Goal: Check status: Check status

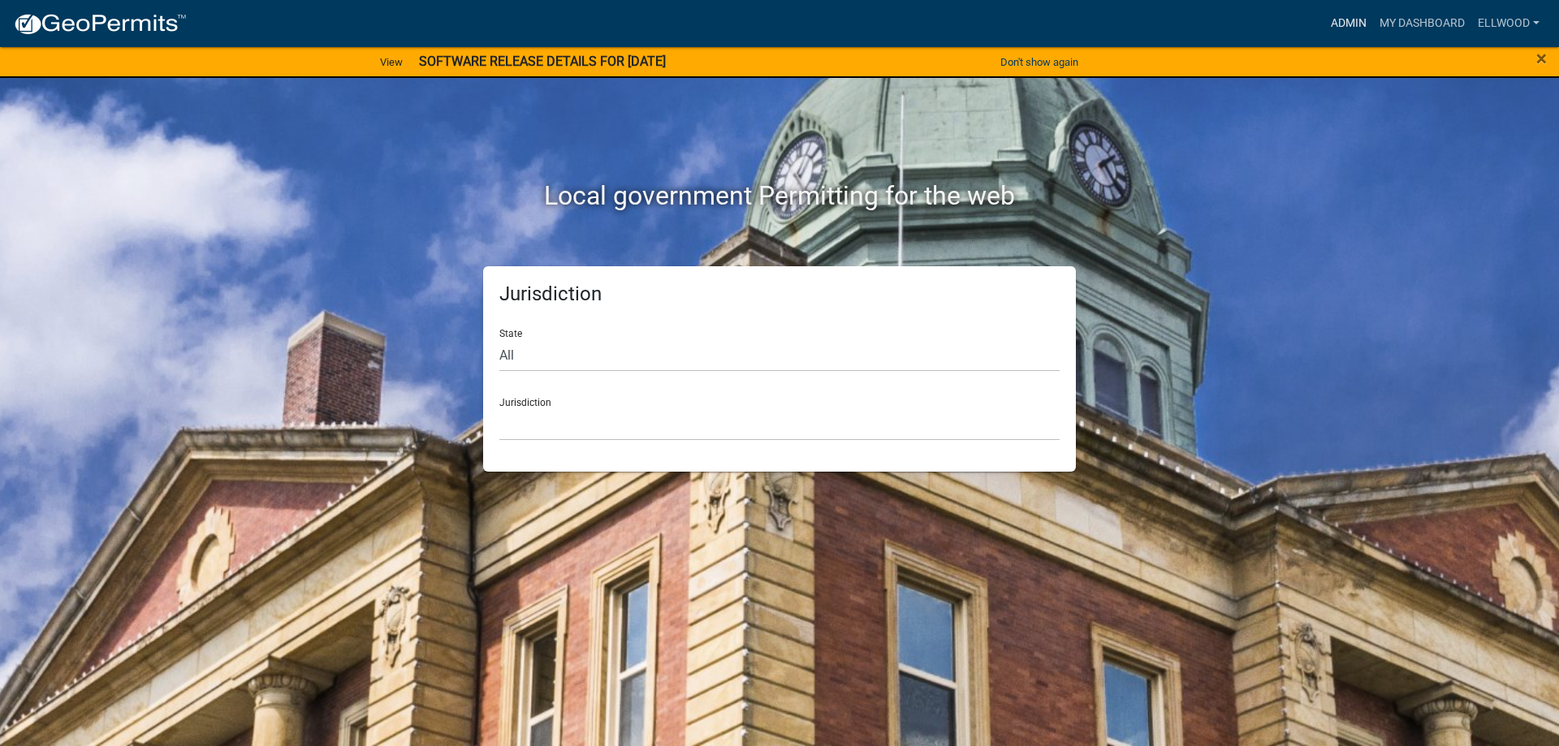
click at [1347, 19] on link "Admin" at bounding box center [1349, 23] width 49 height 31
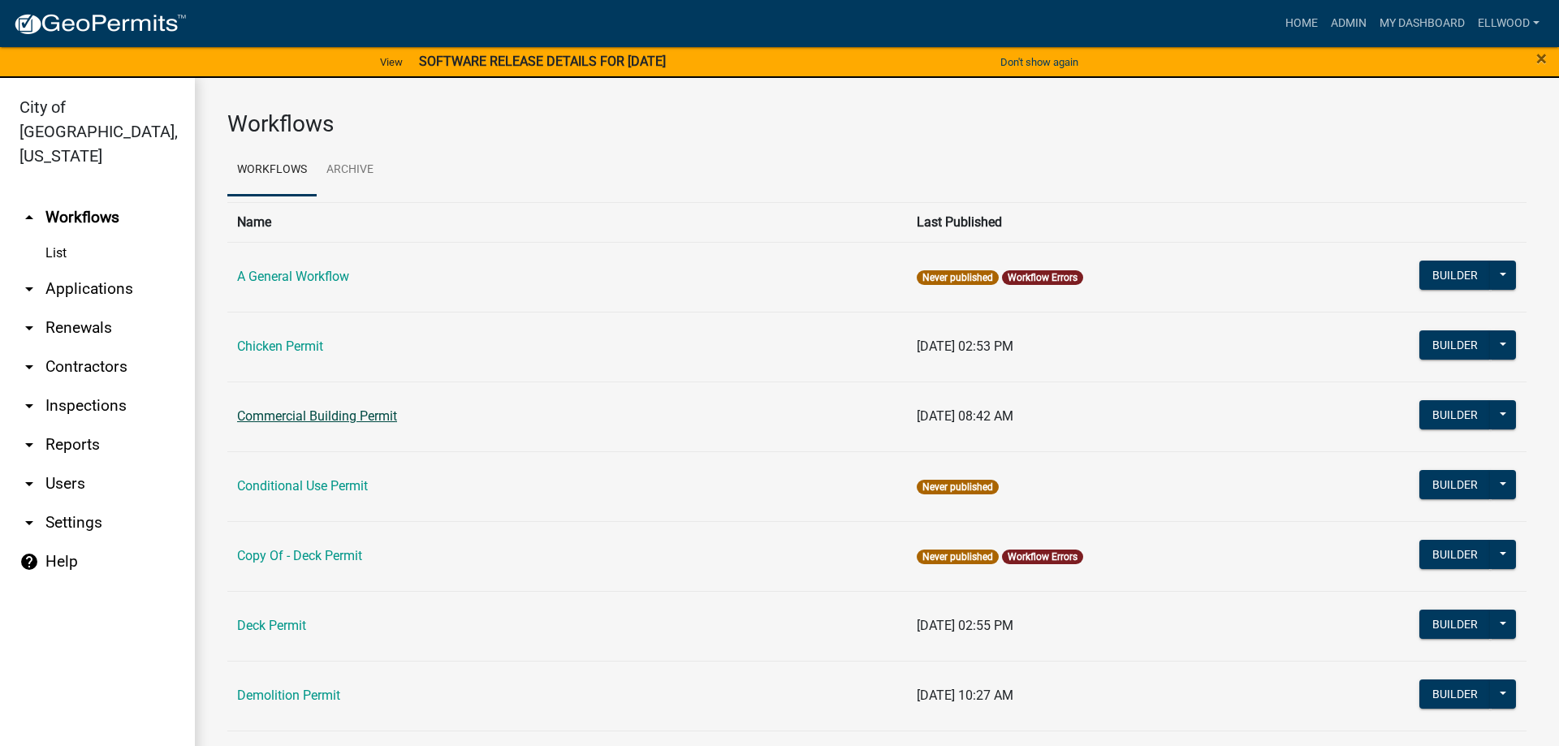
click at [328, 412] on link "Commercial Building Permit" at bounding box center [317, 416] width 160 height 15
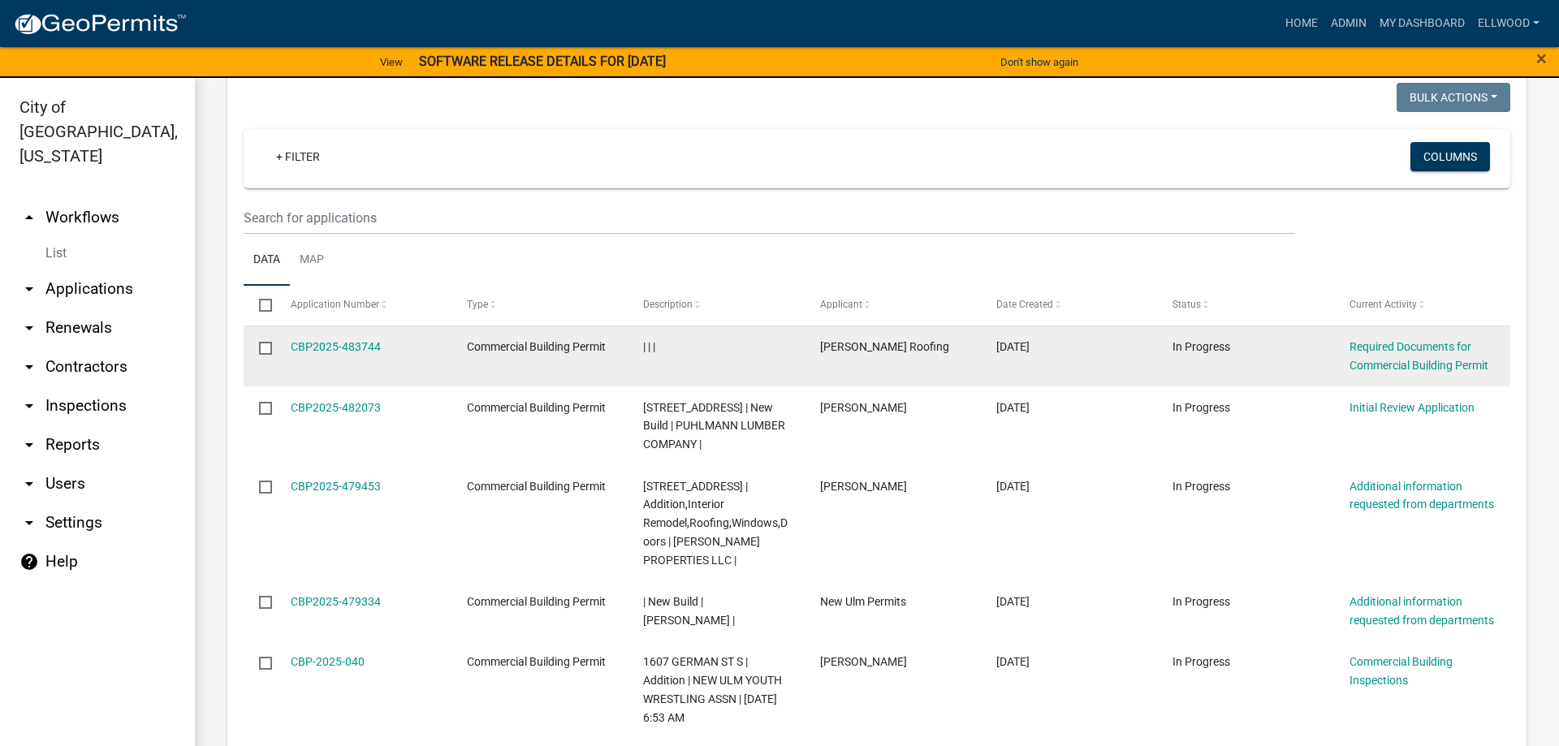
scroll to position [1759, 0]
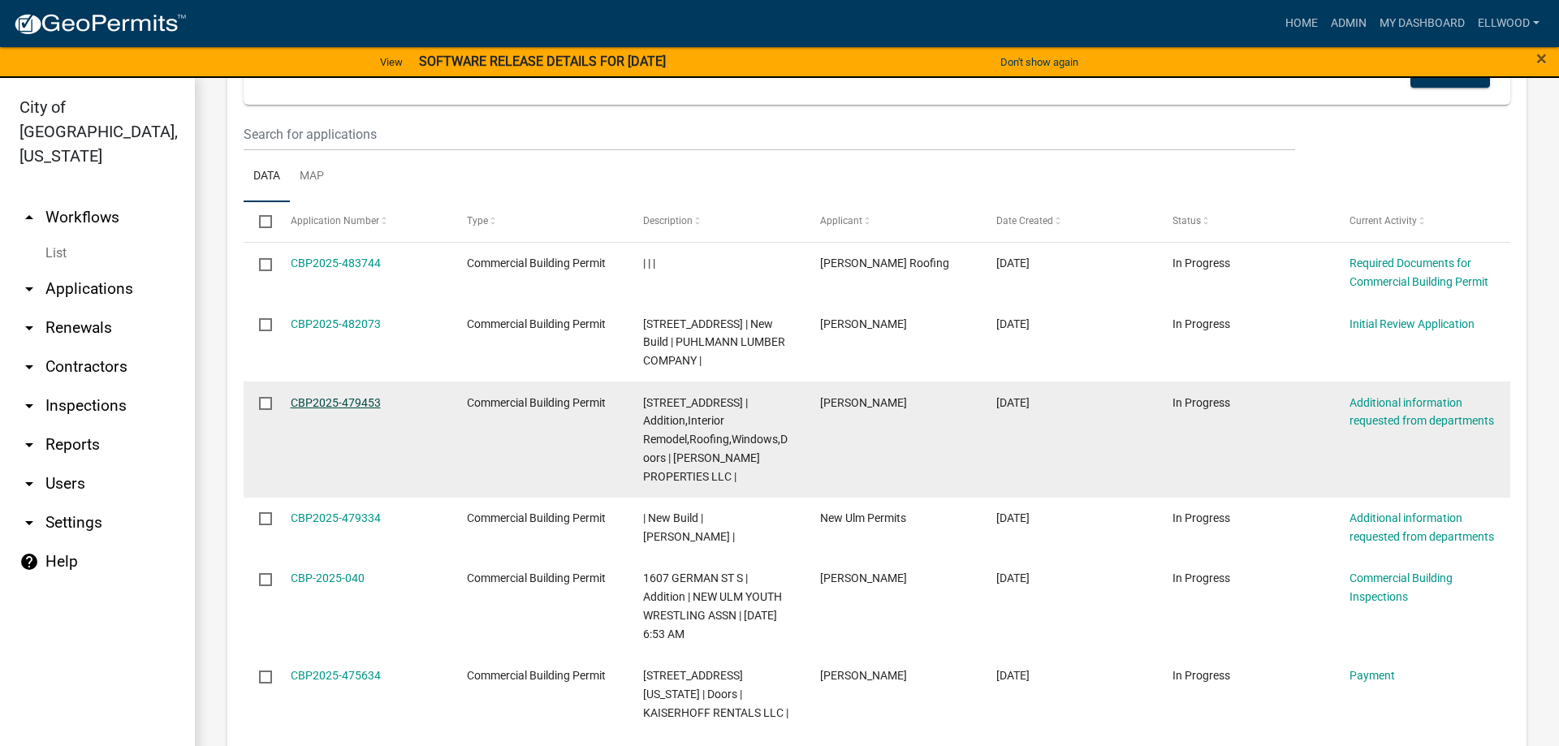
click at [331, 404] on link "CBP2025-479453" at bounding box center [336, 402] width 90 height 13
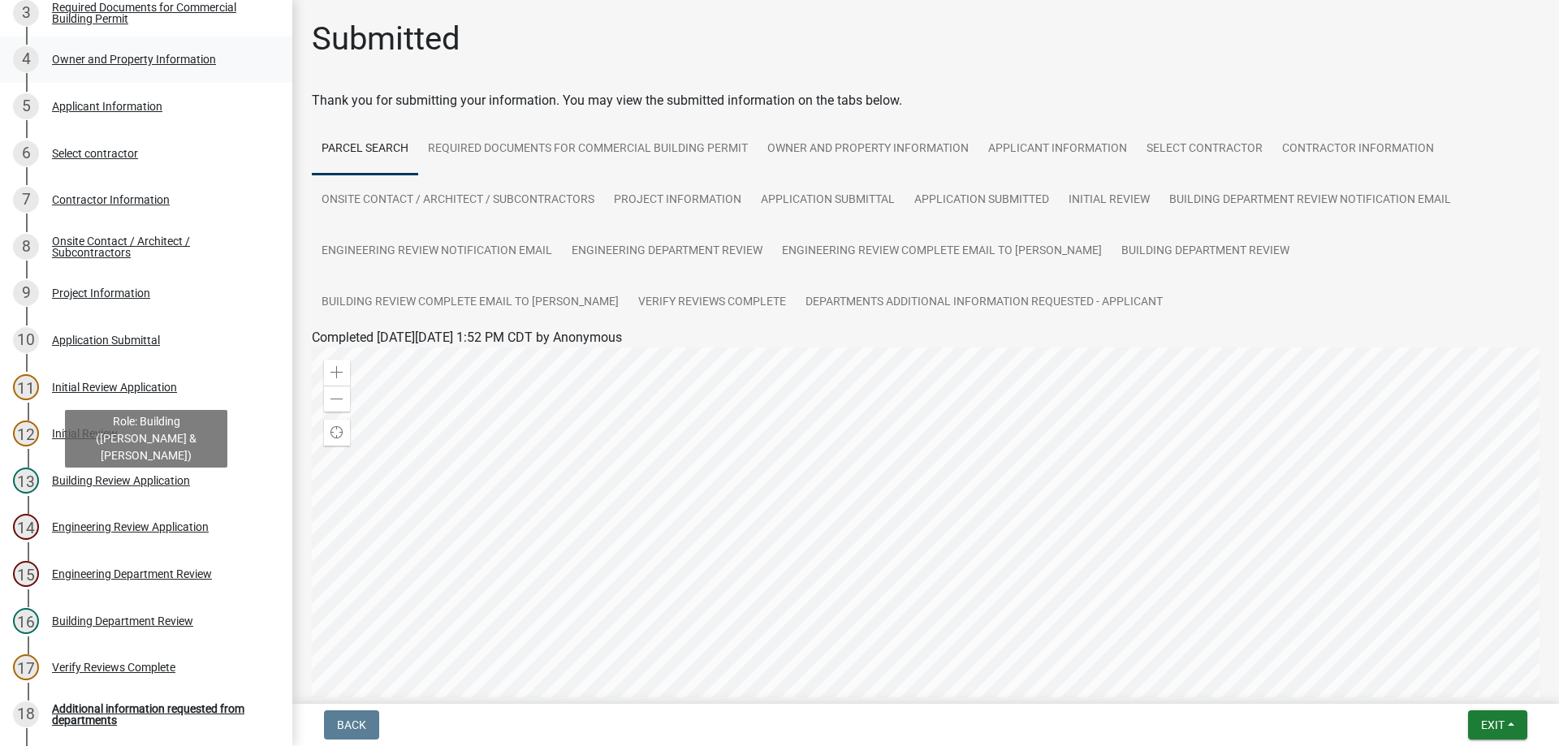
scroll to position [249, 0]
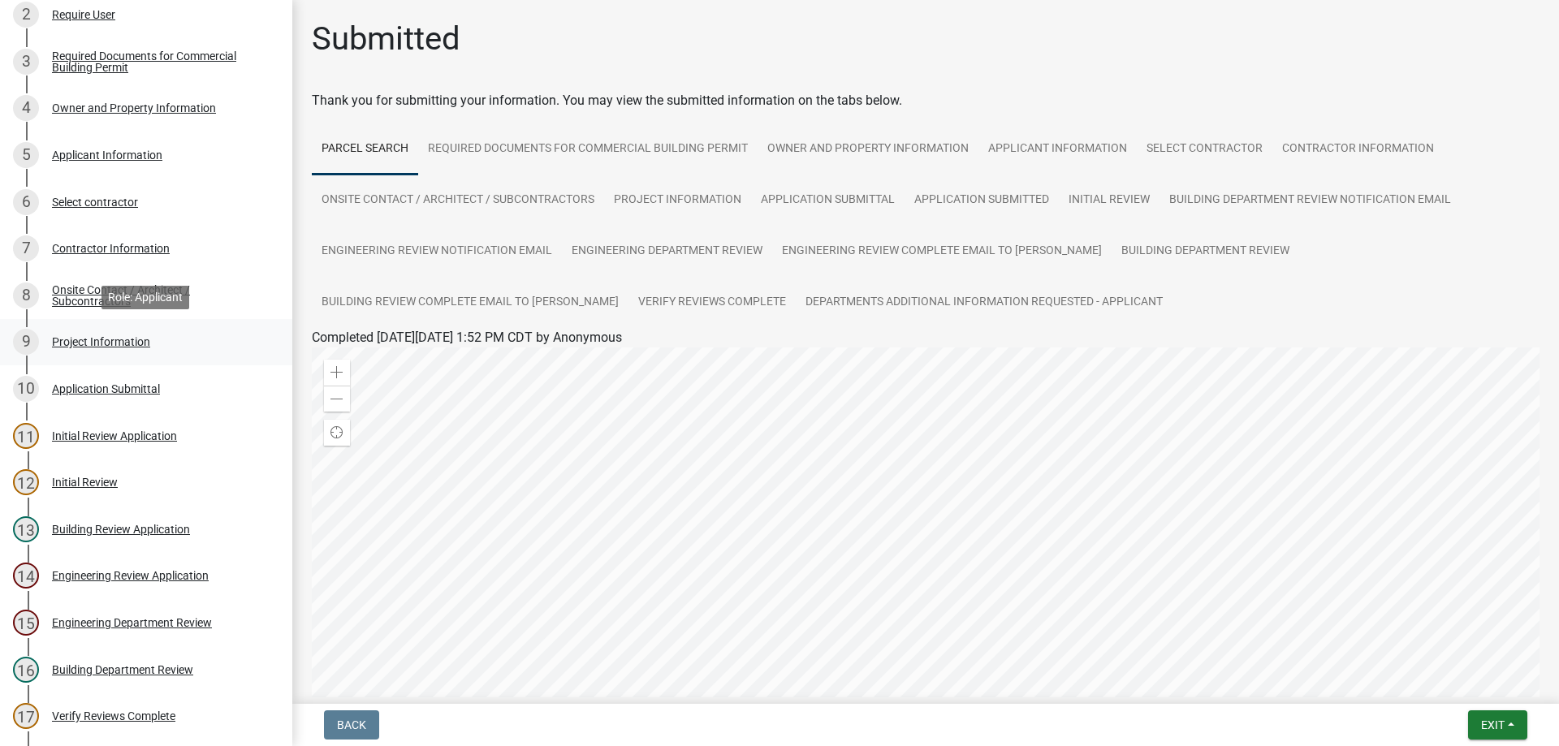
click at [111, 334] on div "9 Project Information" at bounding box center [139, 342] width 253 height 26
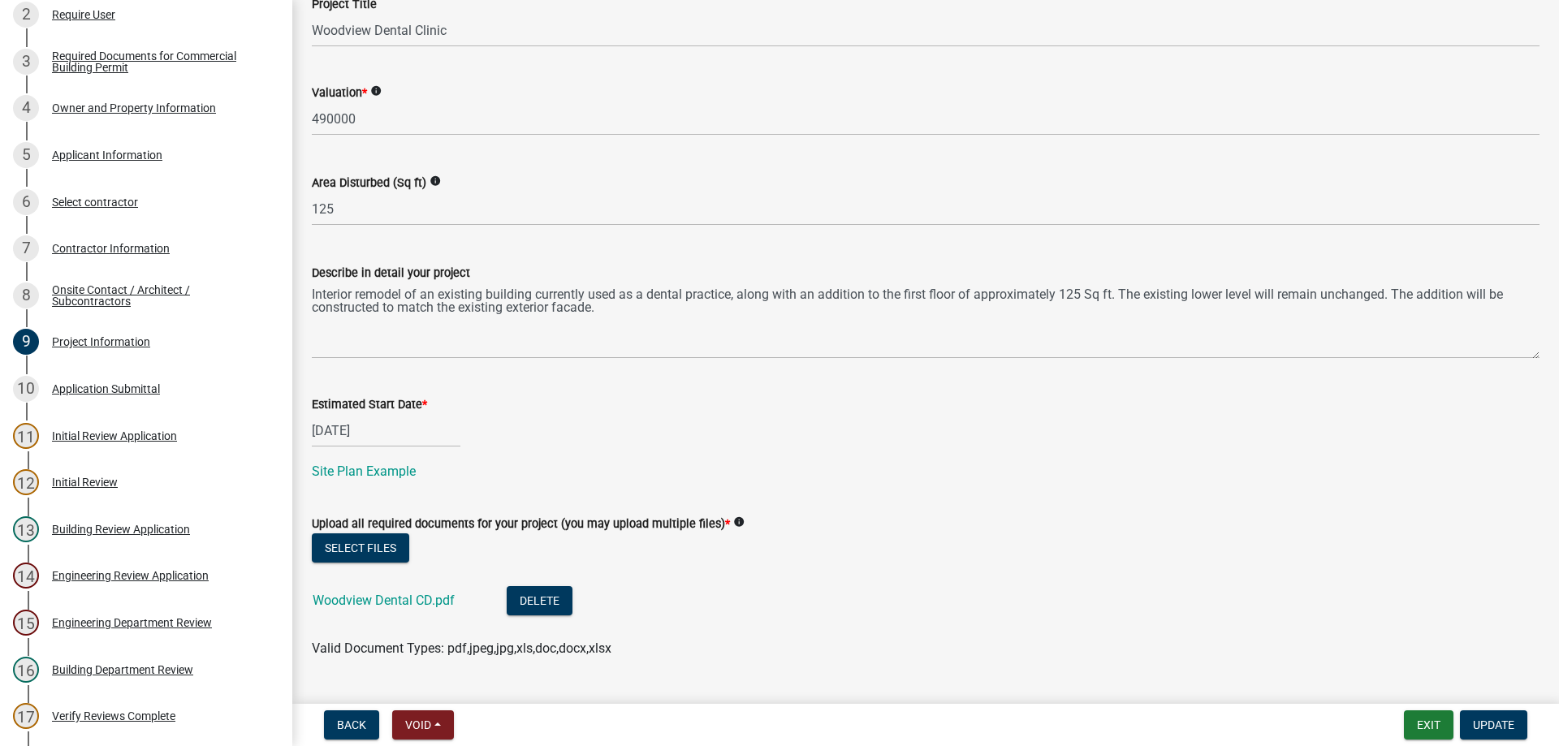
scroll to position [590, 0]
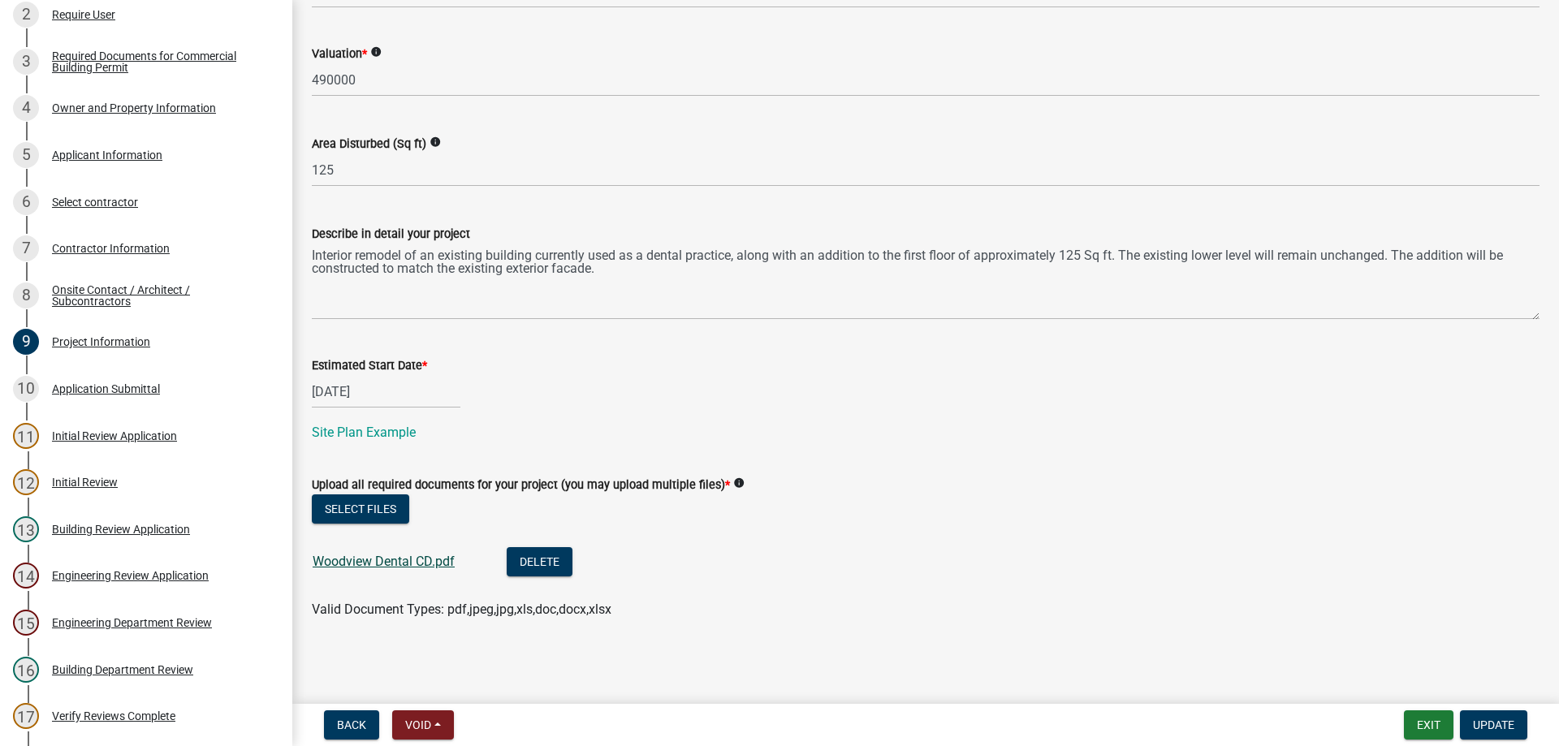
click at [422, 559] on link "Woodview Dental CD.pdf" at bounding box center [384, 561] width 142 height 15
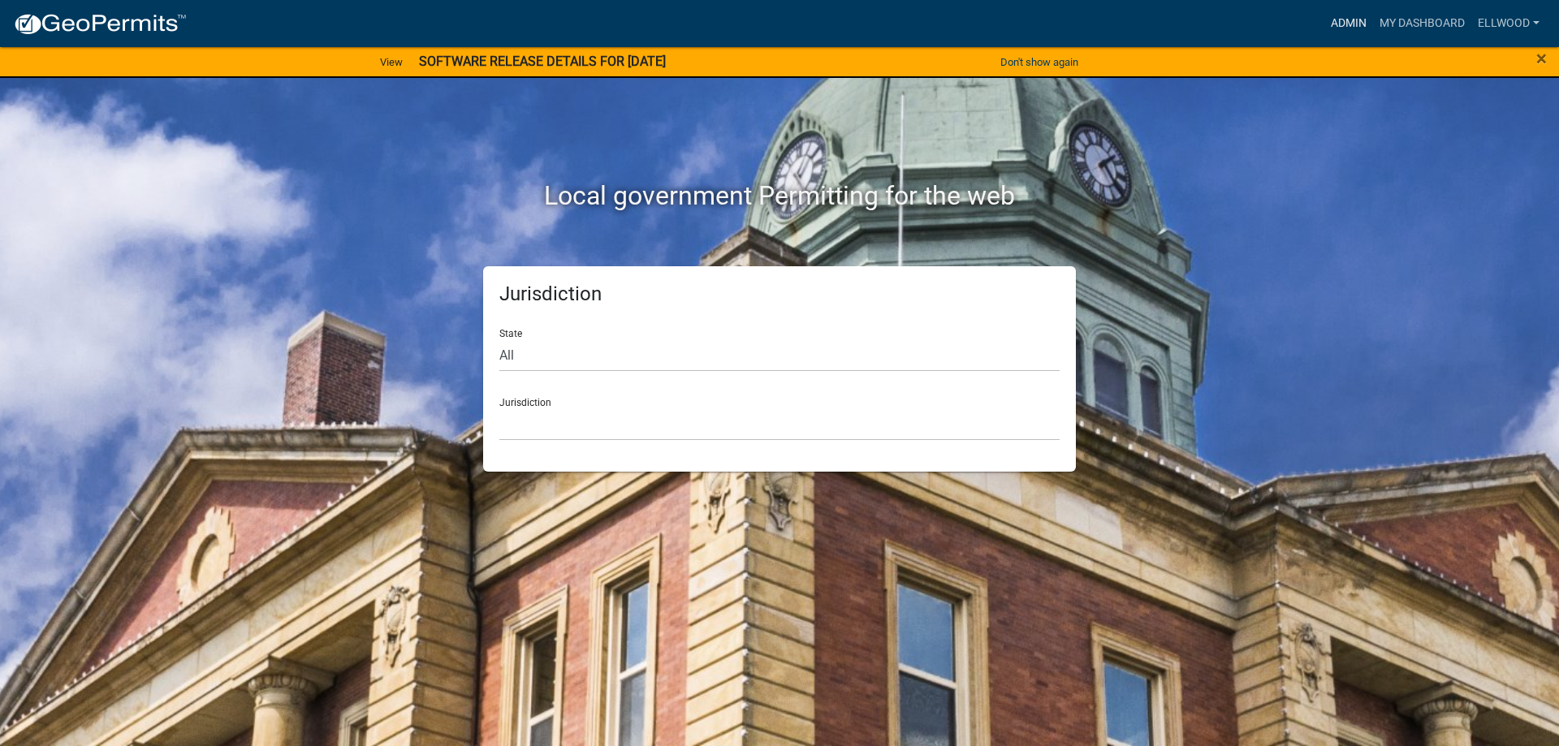
click at [1342, 22] on link "Admin" at bounding box center [1349, 23] width 49 height 31
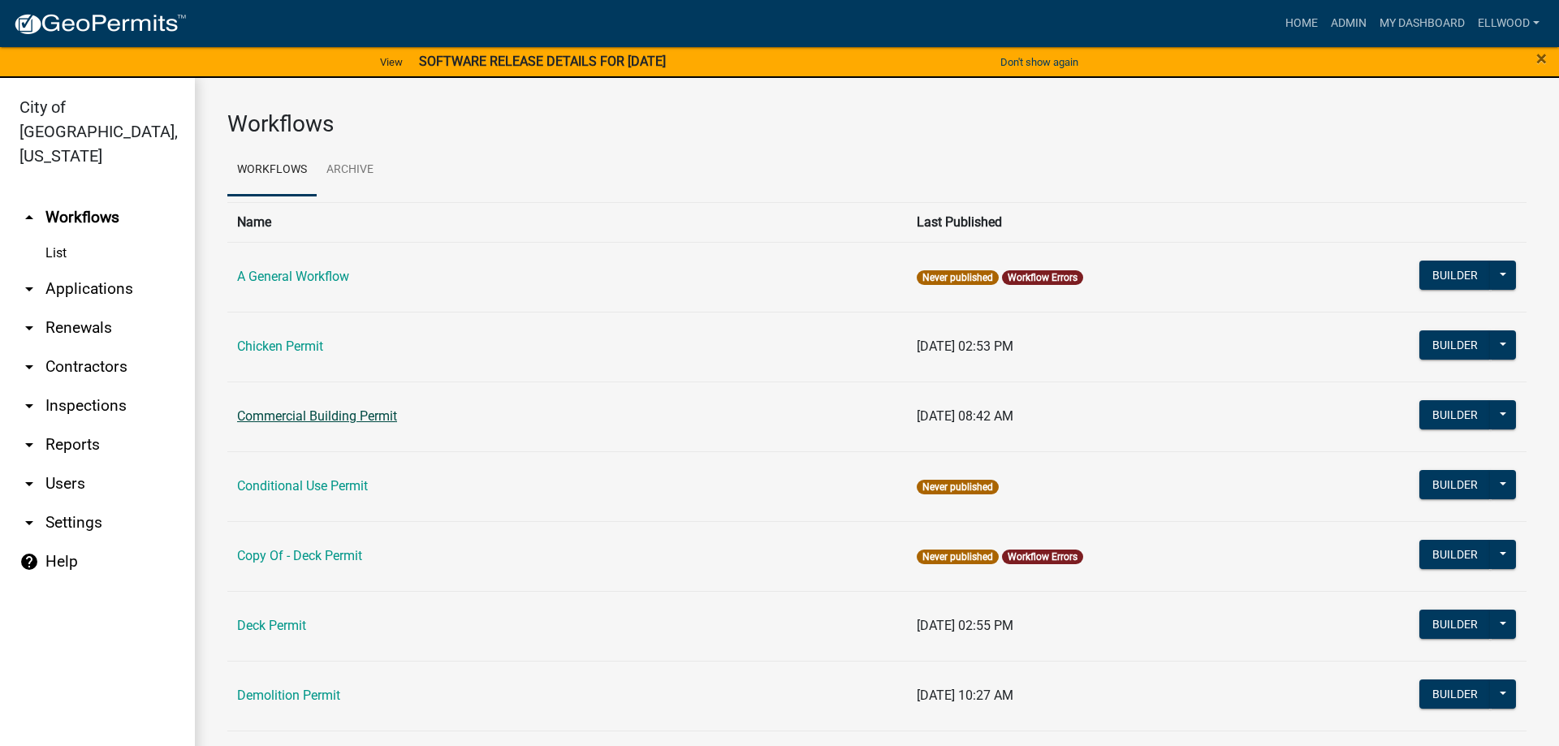
click at [309, 419] on link "Commercial Building Permit" at bounding box center [317, 416] width 160 height 15
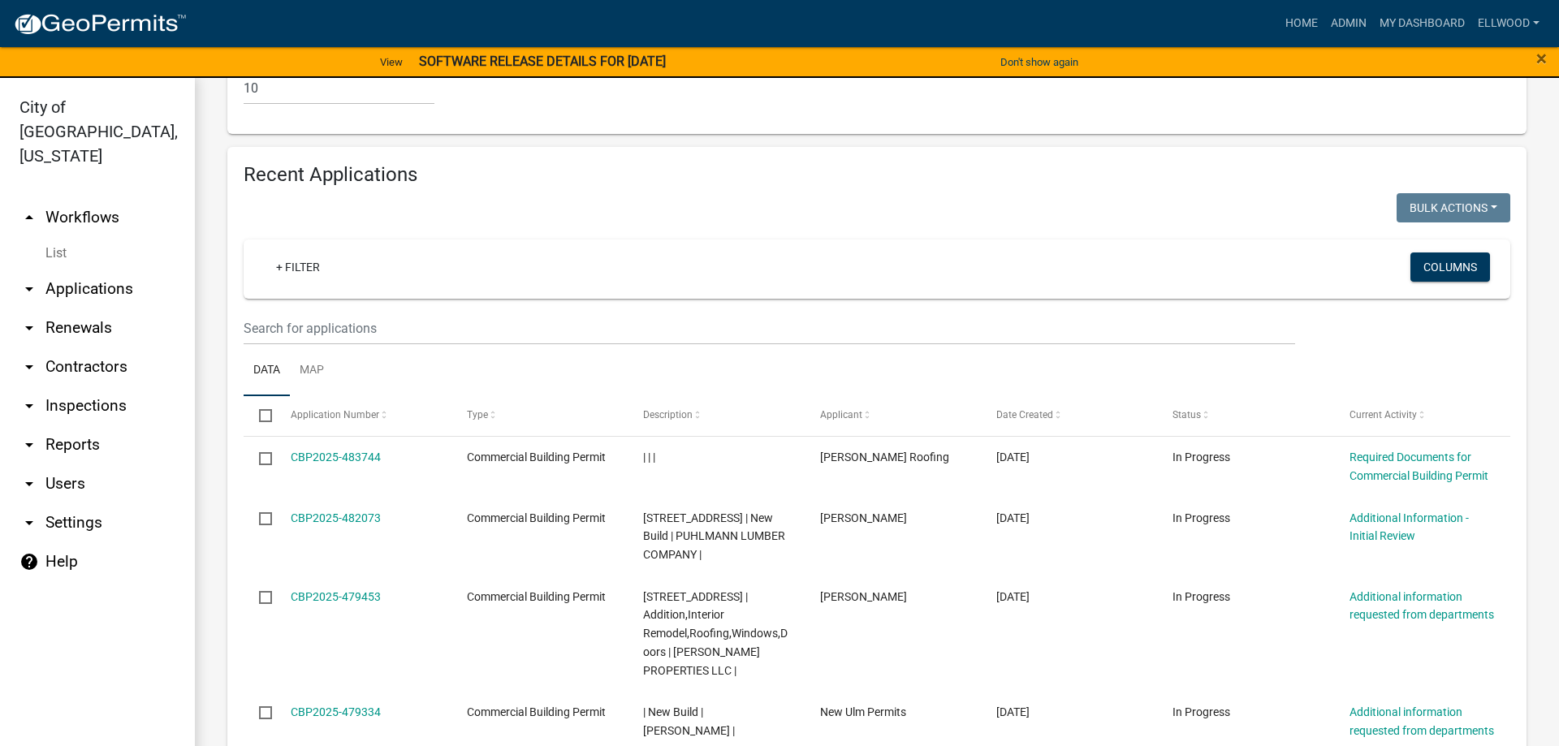
scroll to position [1667, 0]
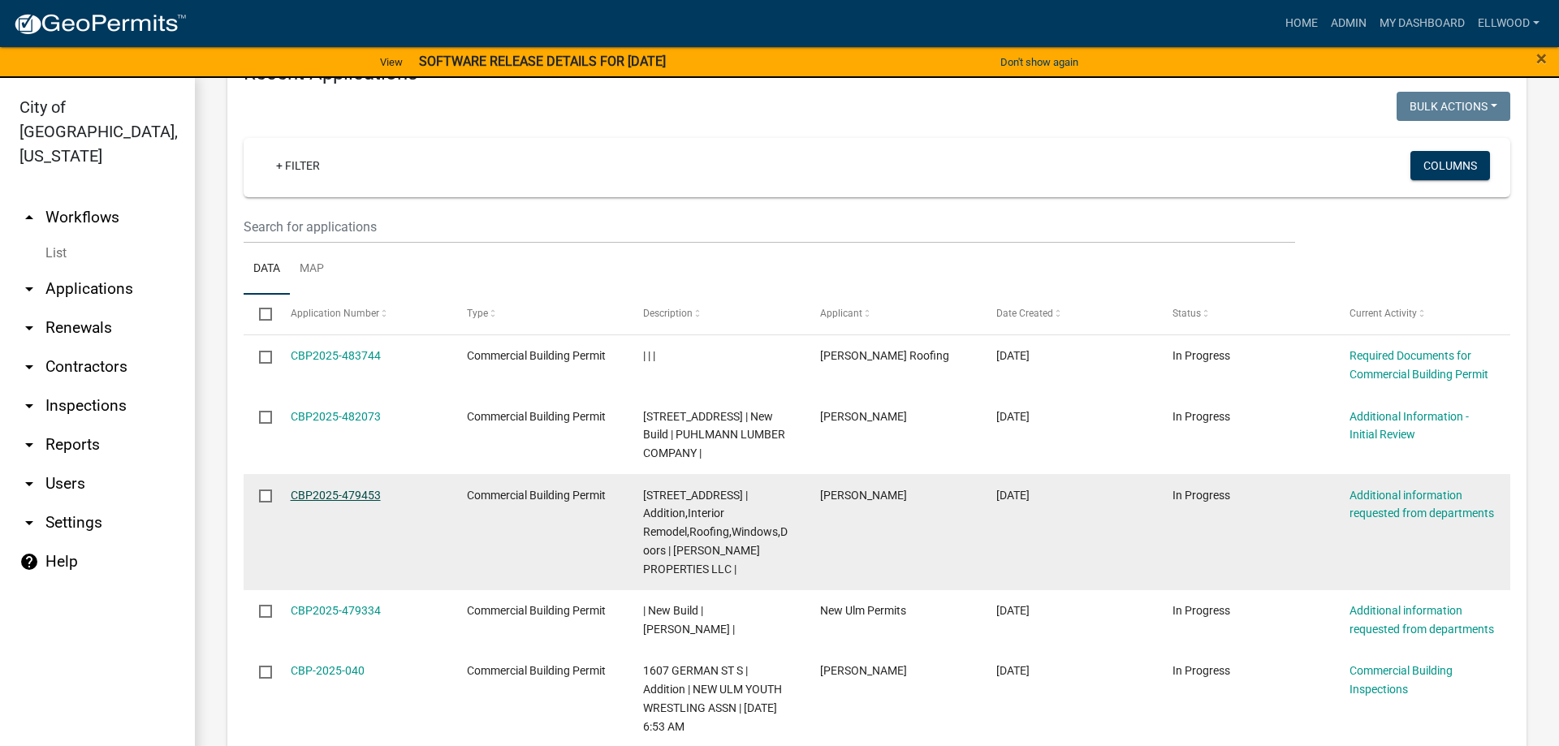
click at [340, 495] on link "CBP2025-479453" at bounding box center [336, 495] width 90 height 13
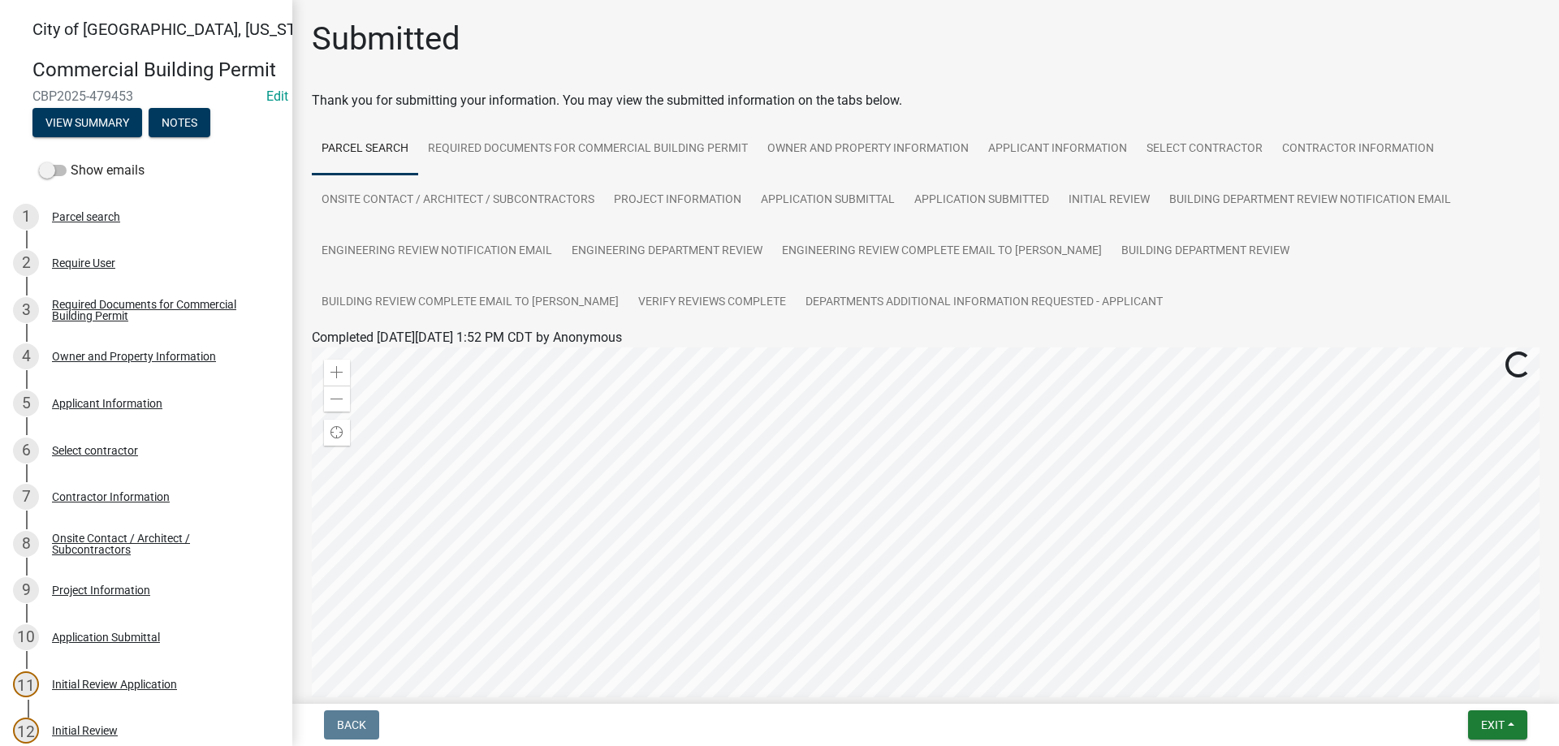
scroll to position [231, 0]
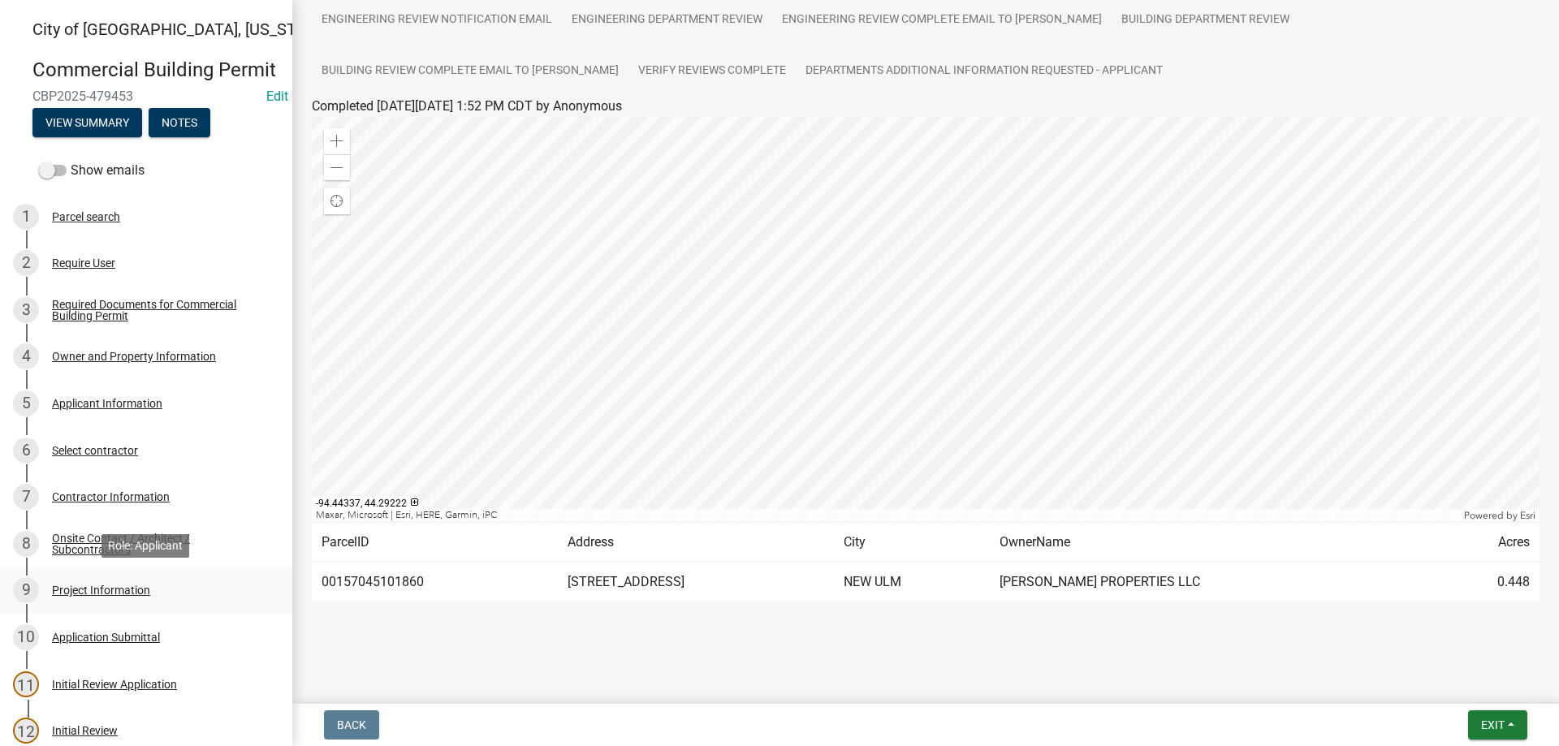
click at [140, 590] on div "Project Information" at bounding box center [101, 590] width 98 height 11
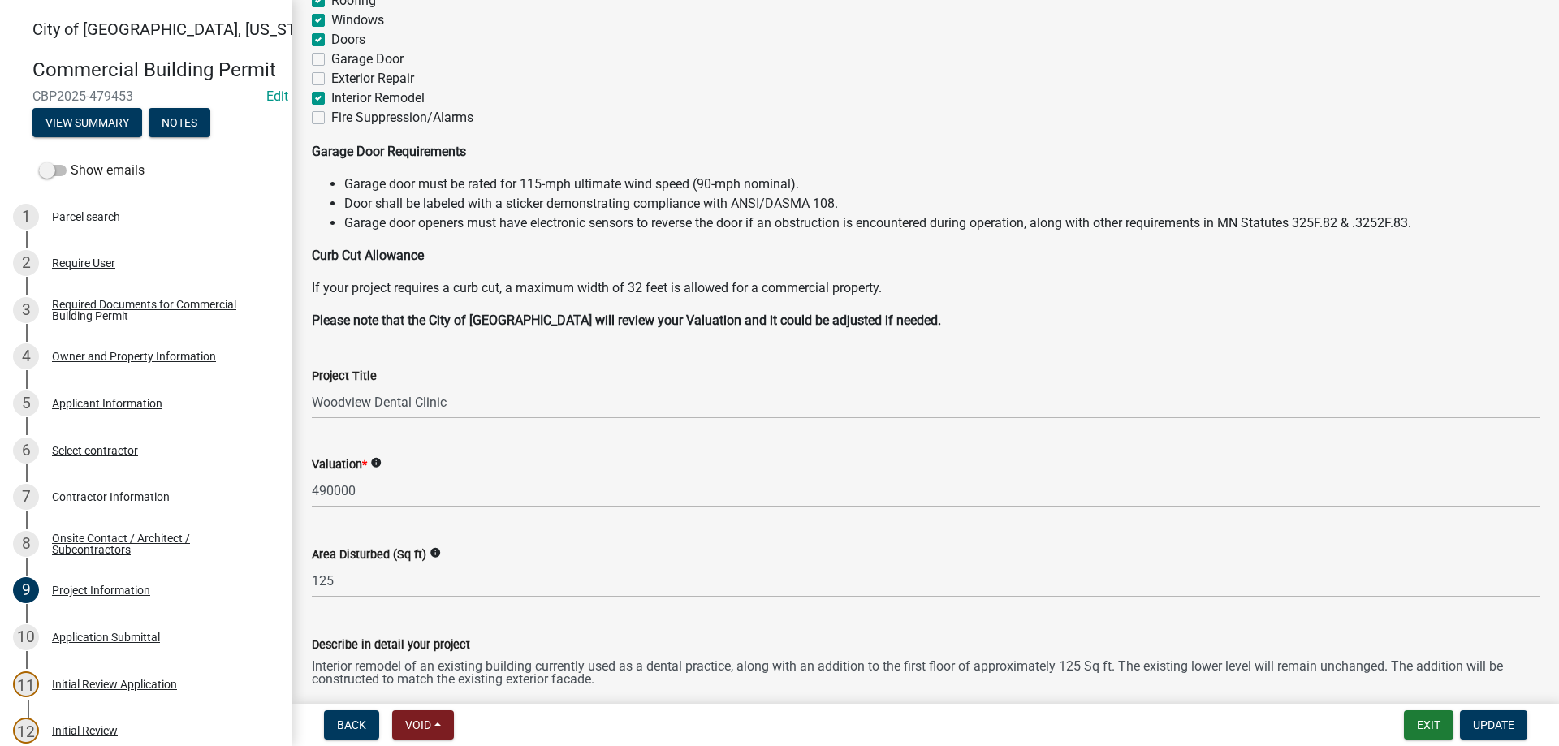
scroll to position [590, 0]
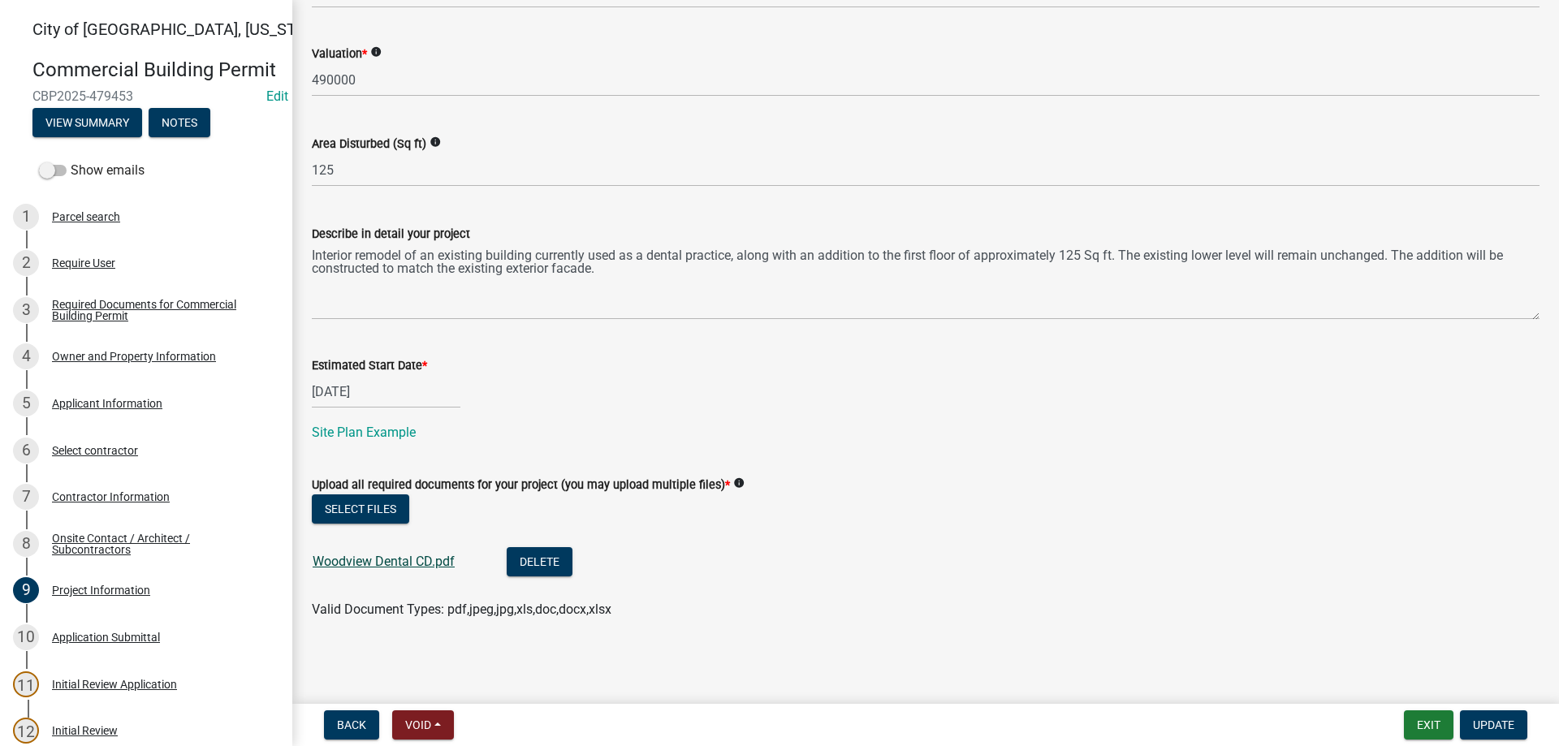
click at [417, 556] on link "Woodview Dental CD.pdf" at bounding box center [384, 561] width 142 height 15
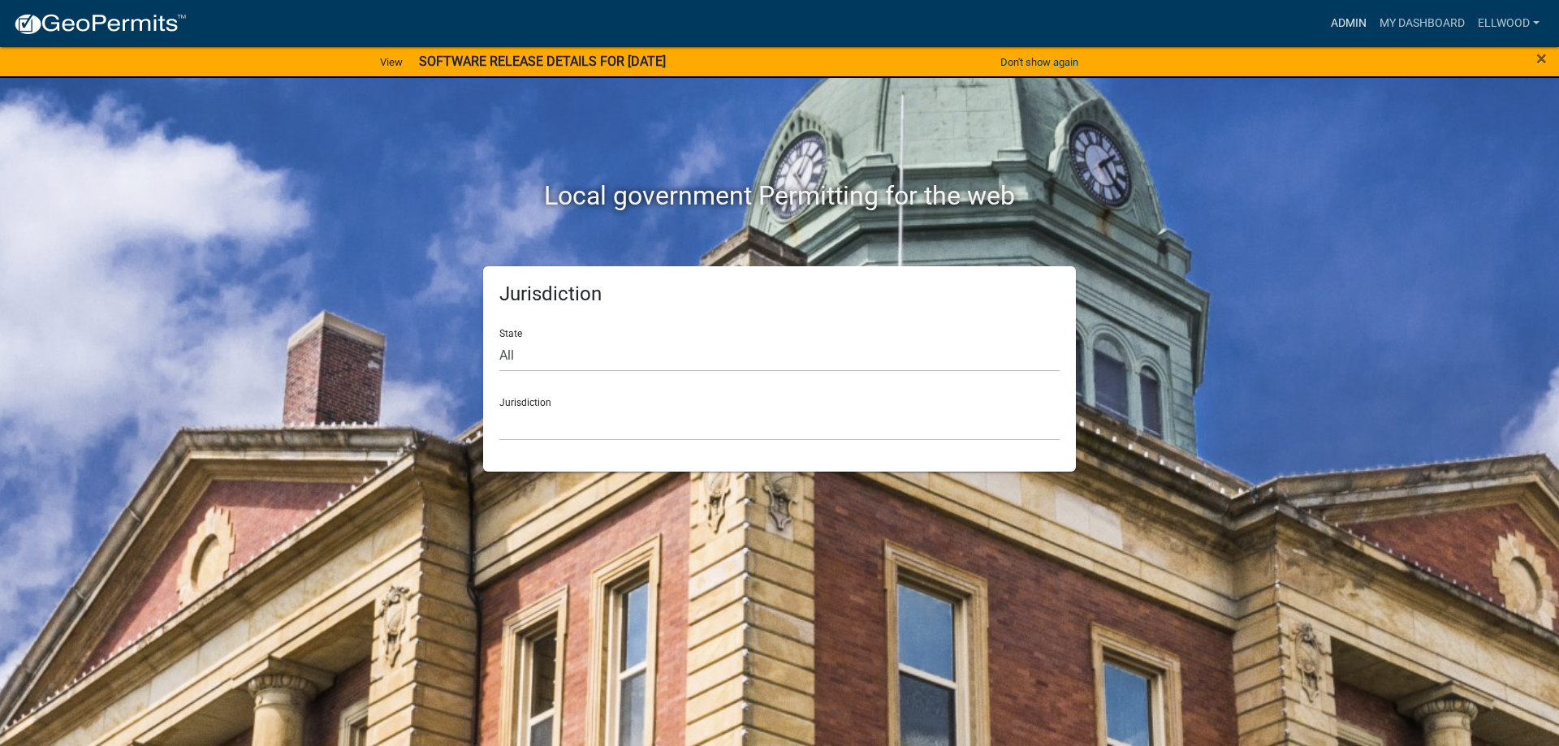
click at [1348, 23] on link "Admin" at bounding box center [1349, 23] width 49 height 31
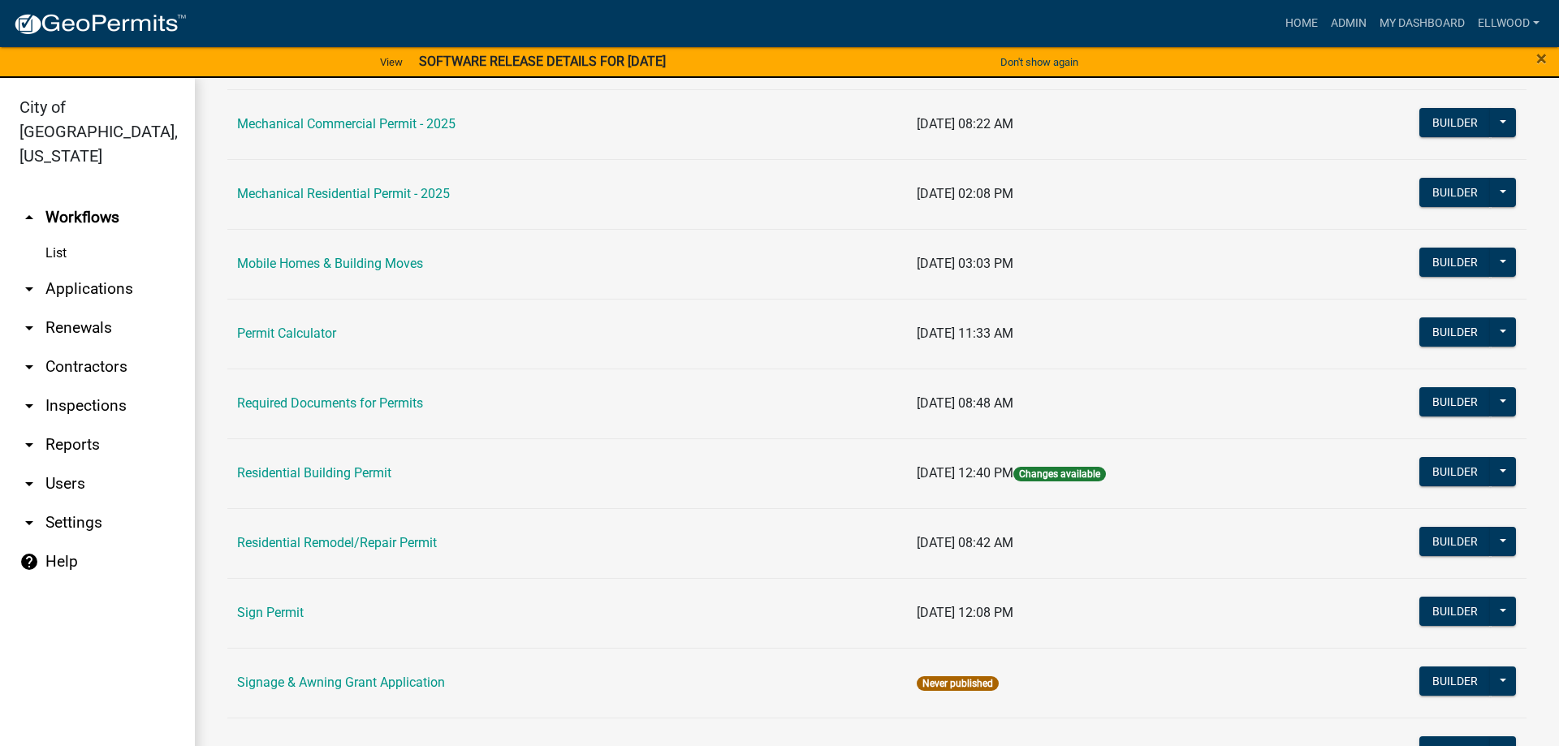
scroll to position [1018, 0]
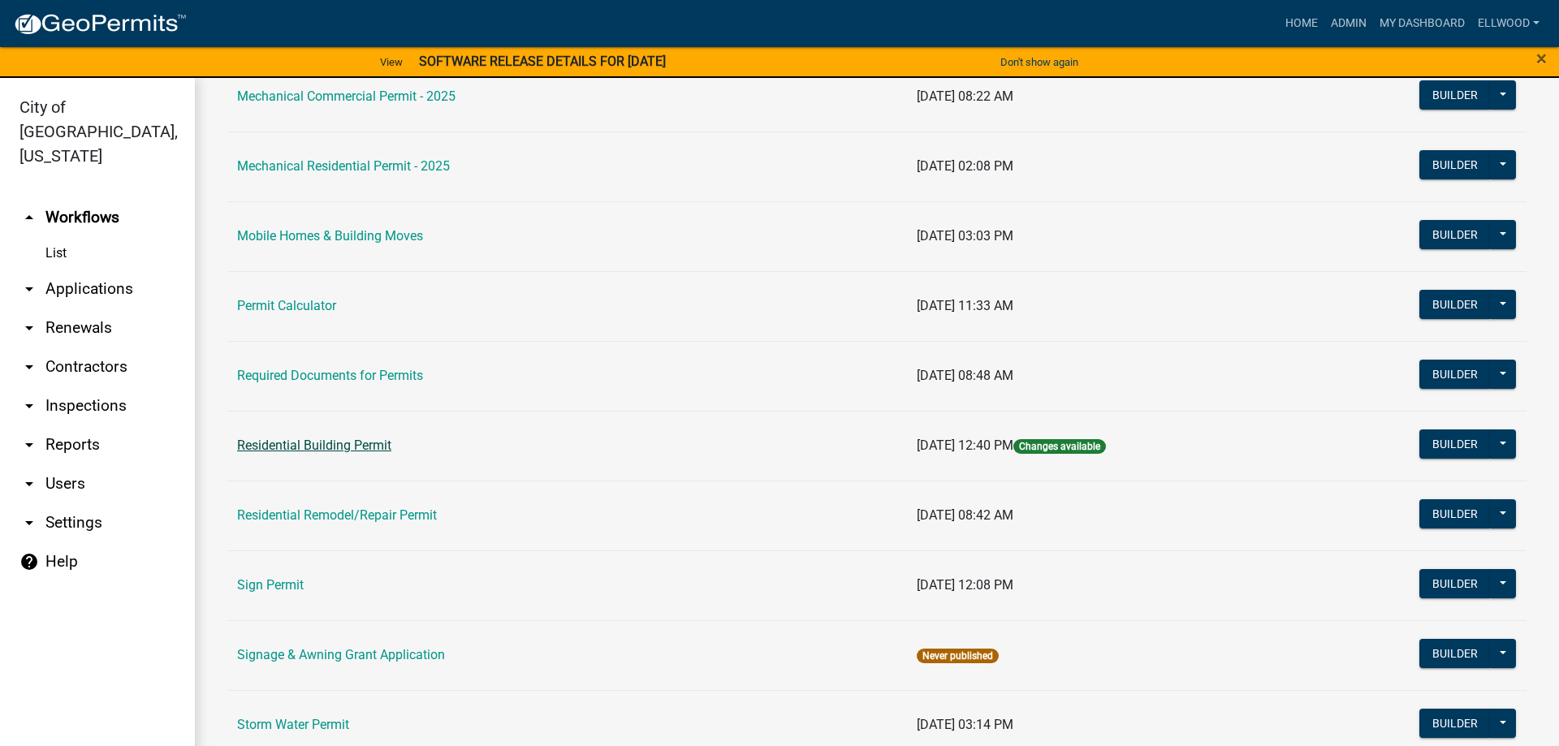
click at [348, 443] on link "Residential Building Permit" at bounding box center [314, 445] width 154 height 15
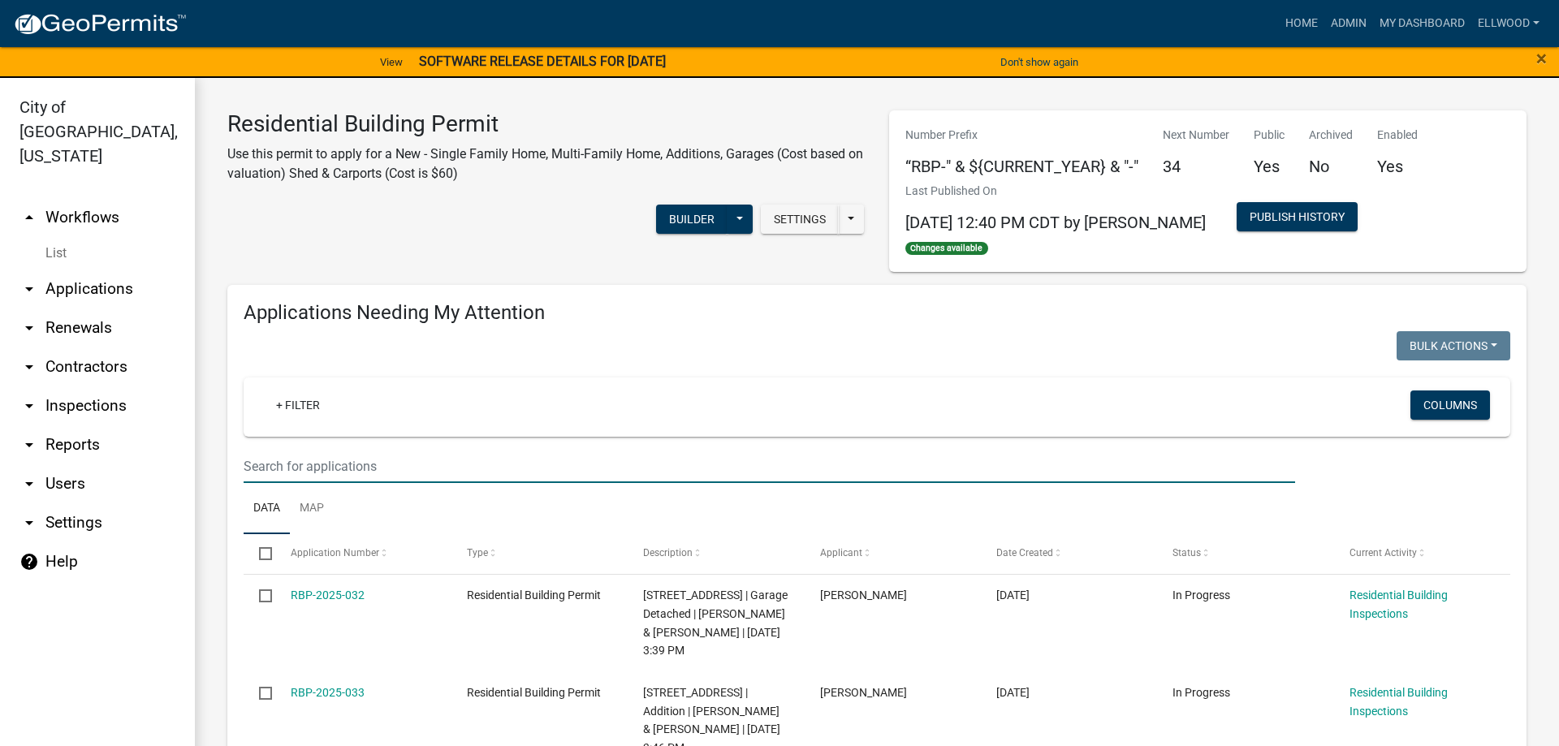
click at [328, 460] on input "text" at bounding box center [770, 466] width 1052 height 33
type input "garage"
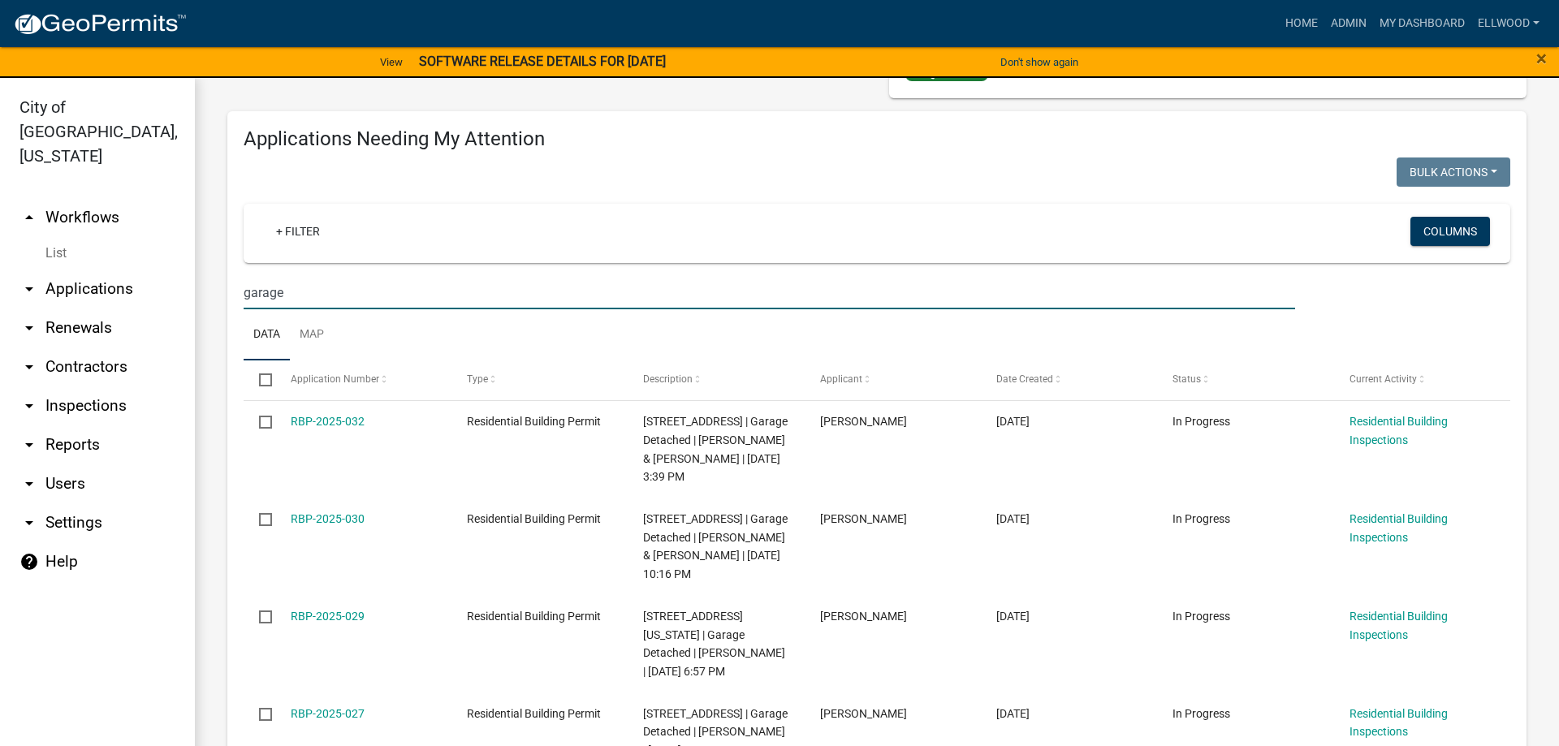
scroll to position [185, 0]
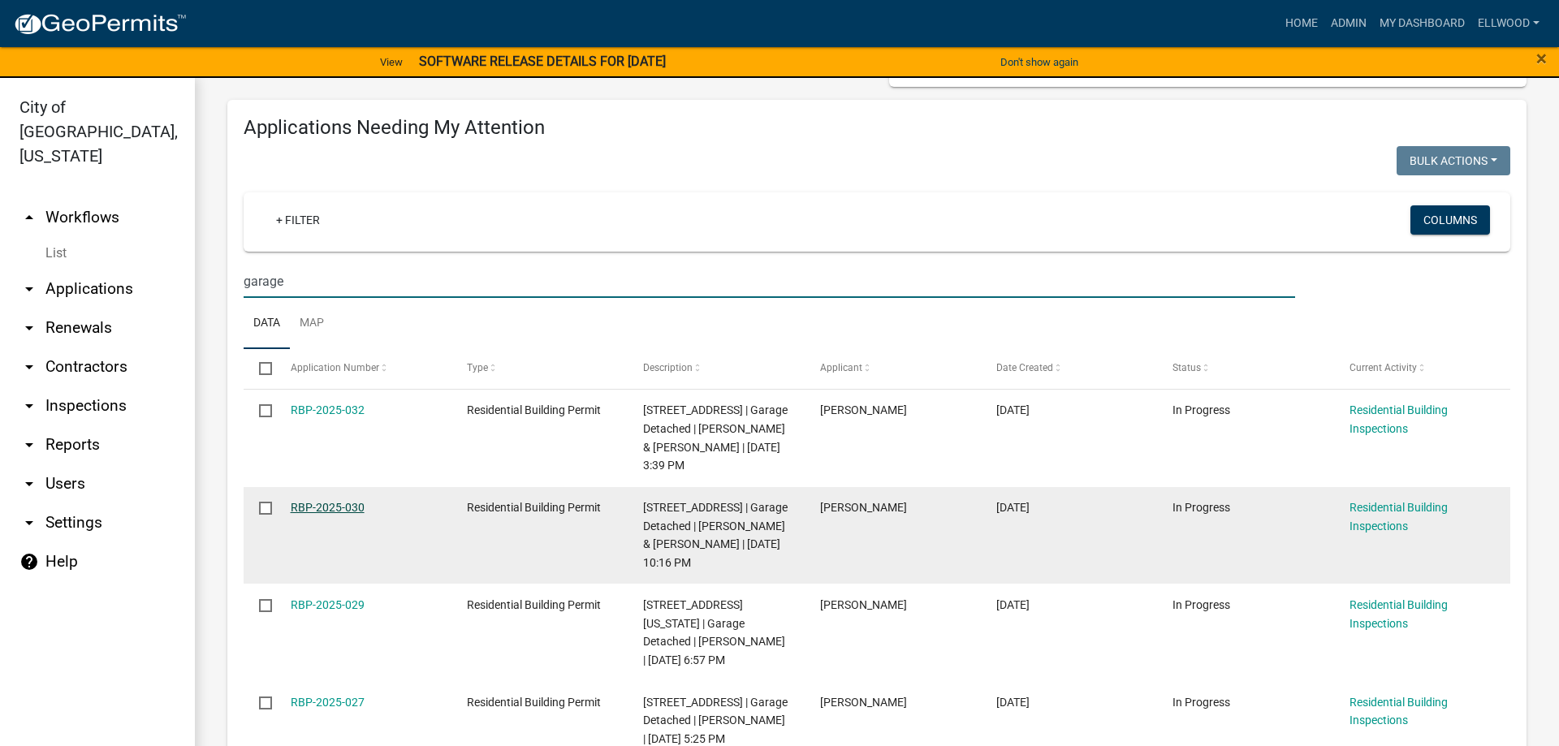
click at [349, 513] on link "RBP-2025-030" at bounding box center [328, 507] width 74 height 13
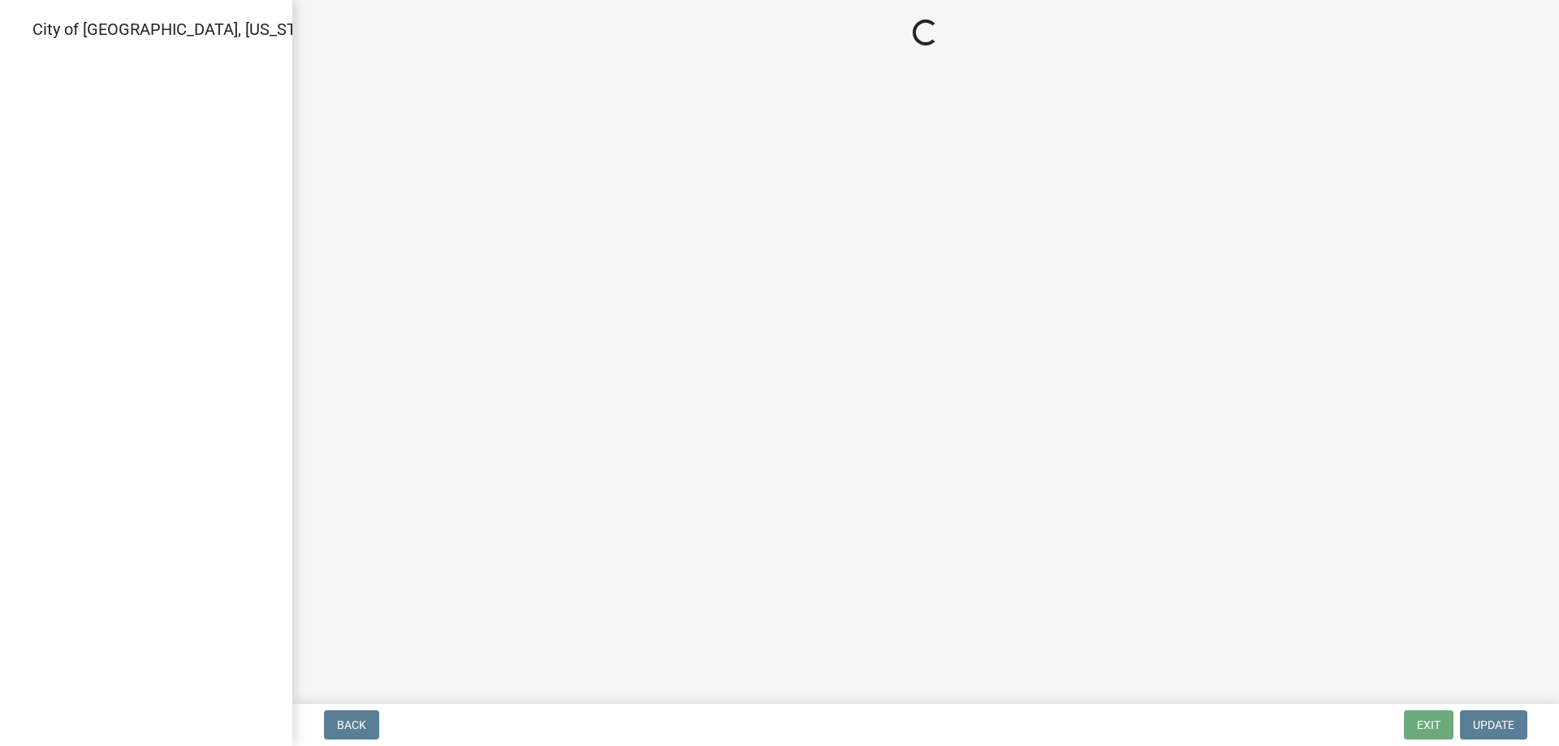
select select "805d55ac-e238-4e04-8f8e-acc067f36c3e"
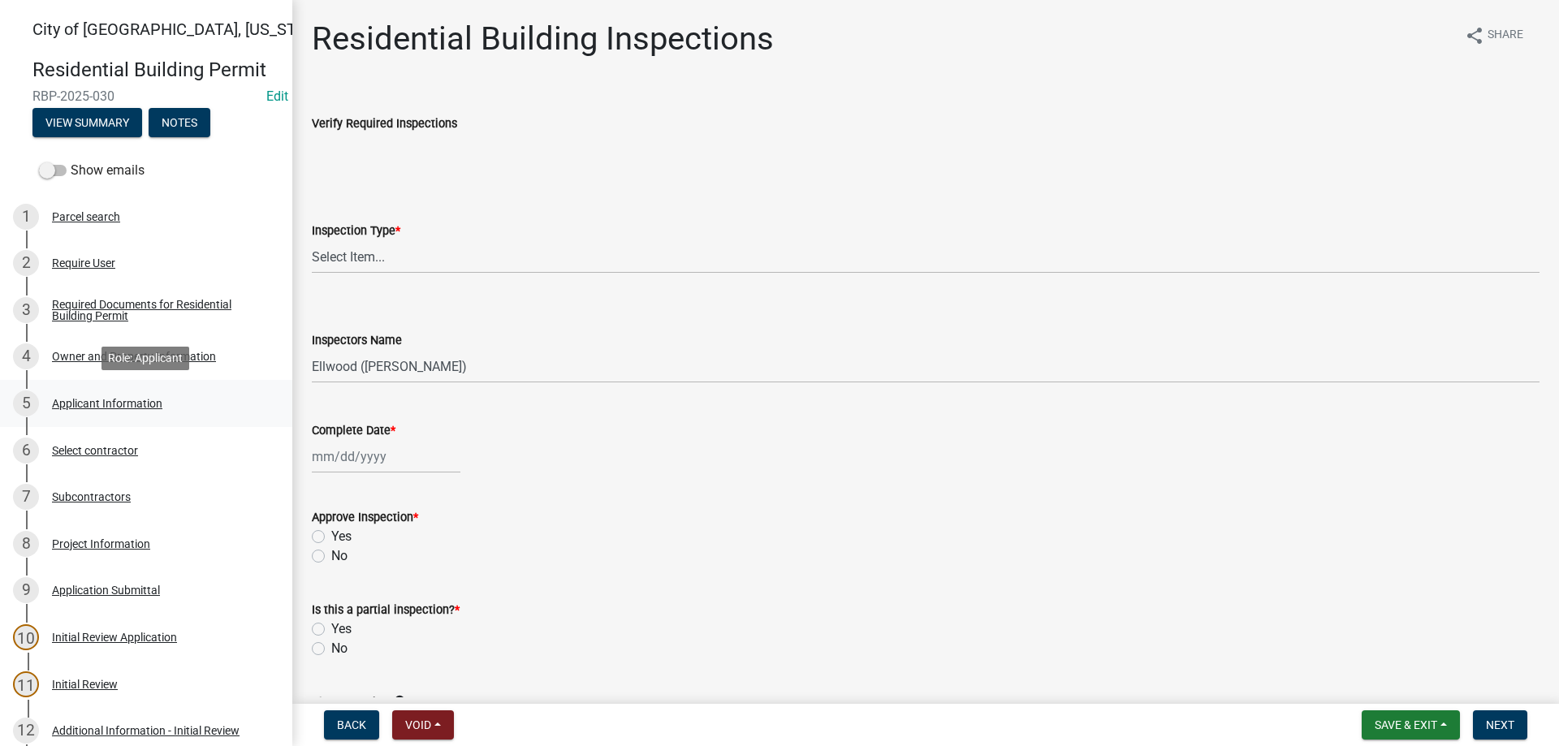
click at [98, 404] on div "Applicant Information" at bounding box center [107, 403] width 110 height 11
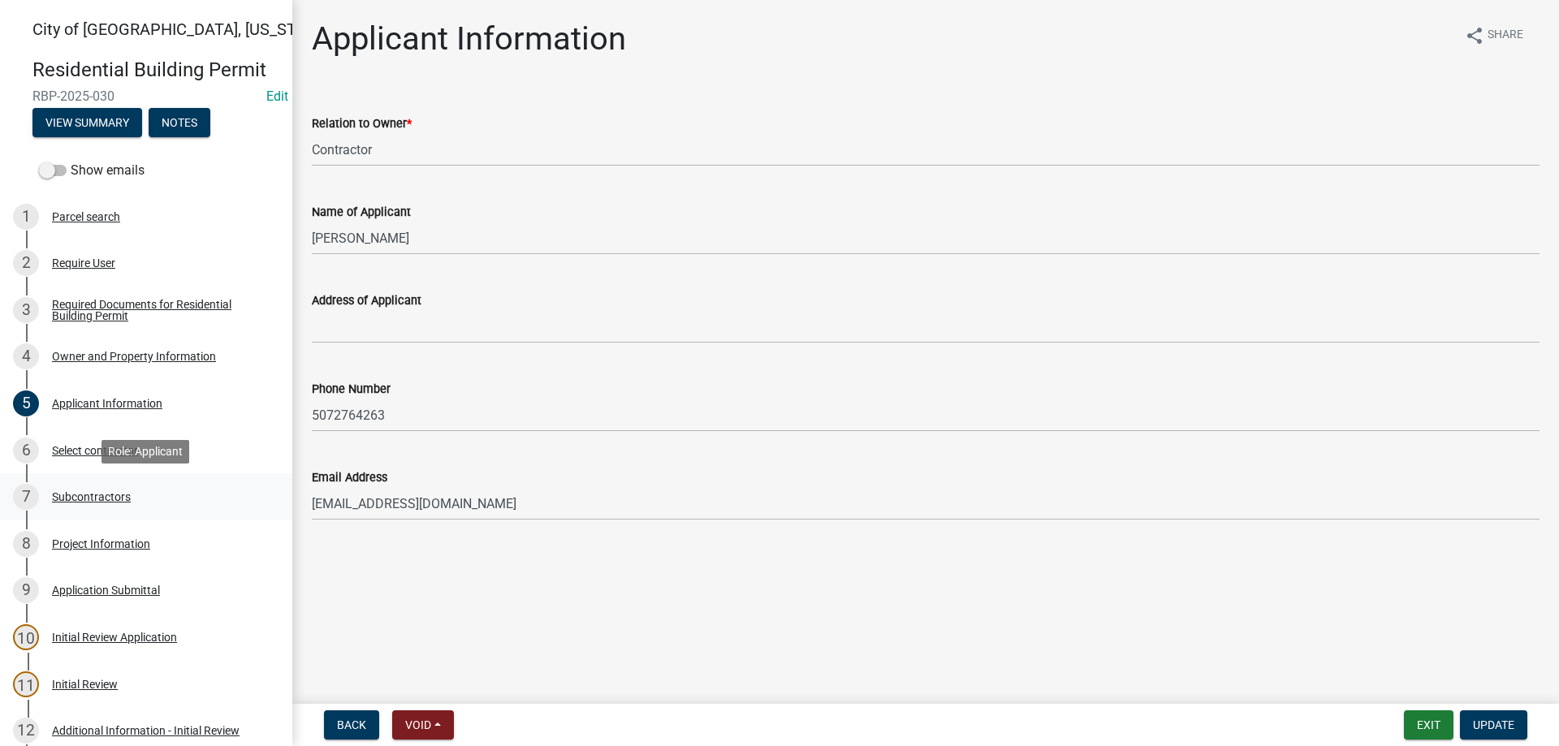
click at [86, 495] on div "Subcontractors" at bounding box center [91, 496] width 79 height 11
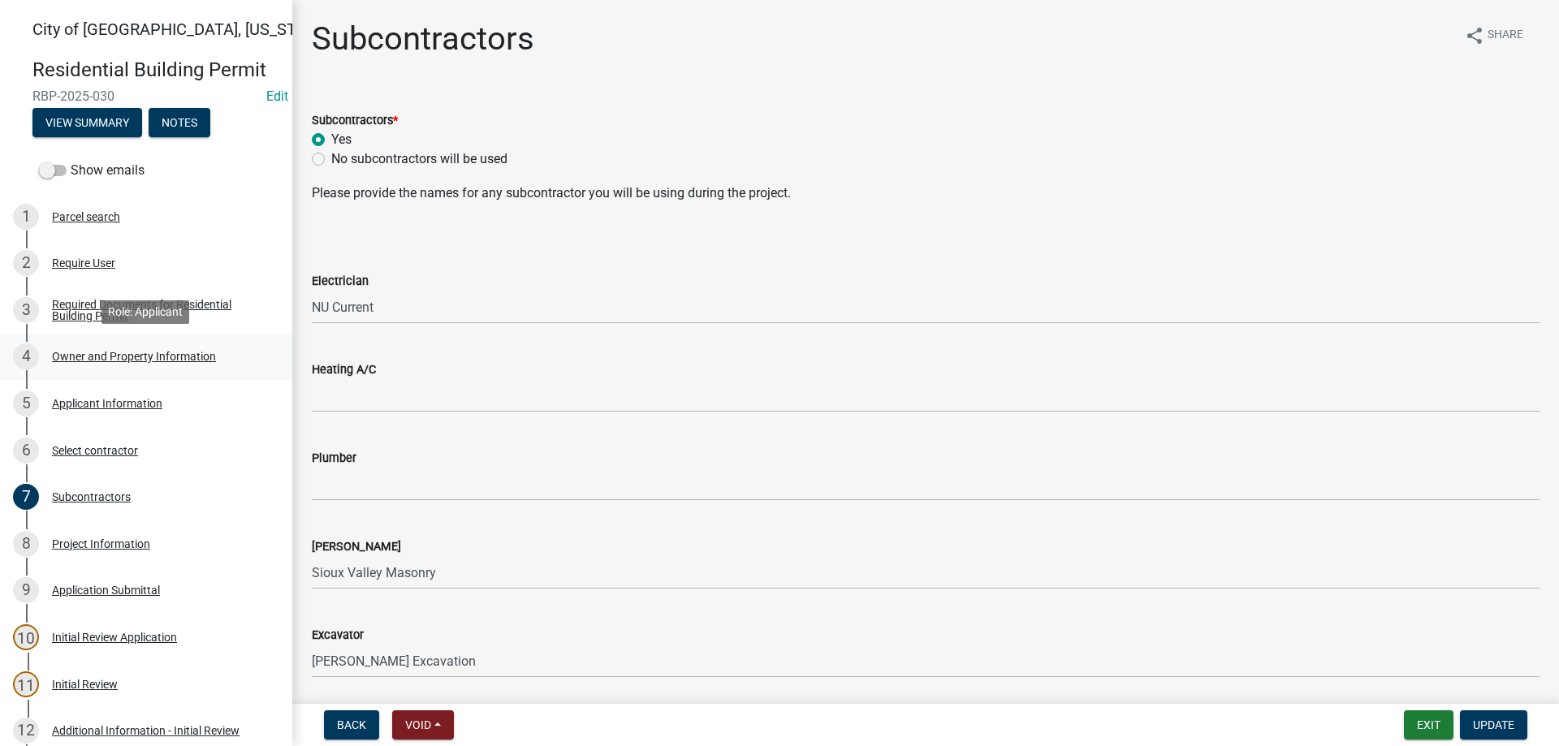
click at [90, 352] on div "Owner and Property Information" at bounding box center [134, 356] width 164 height 11
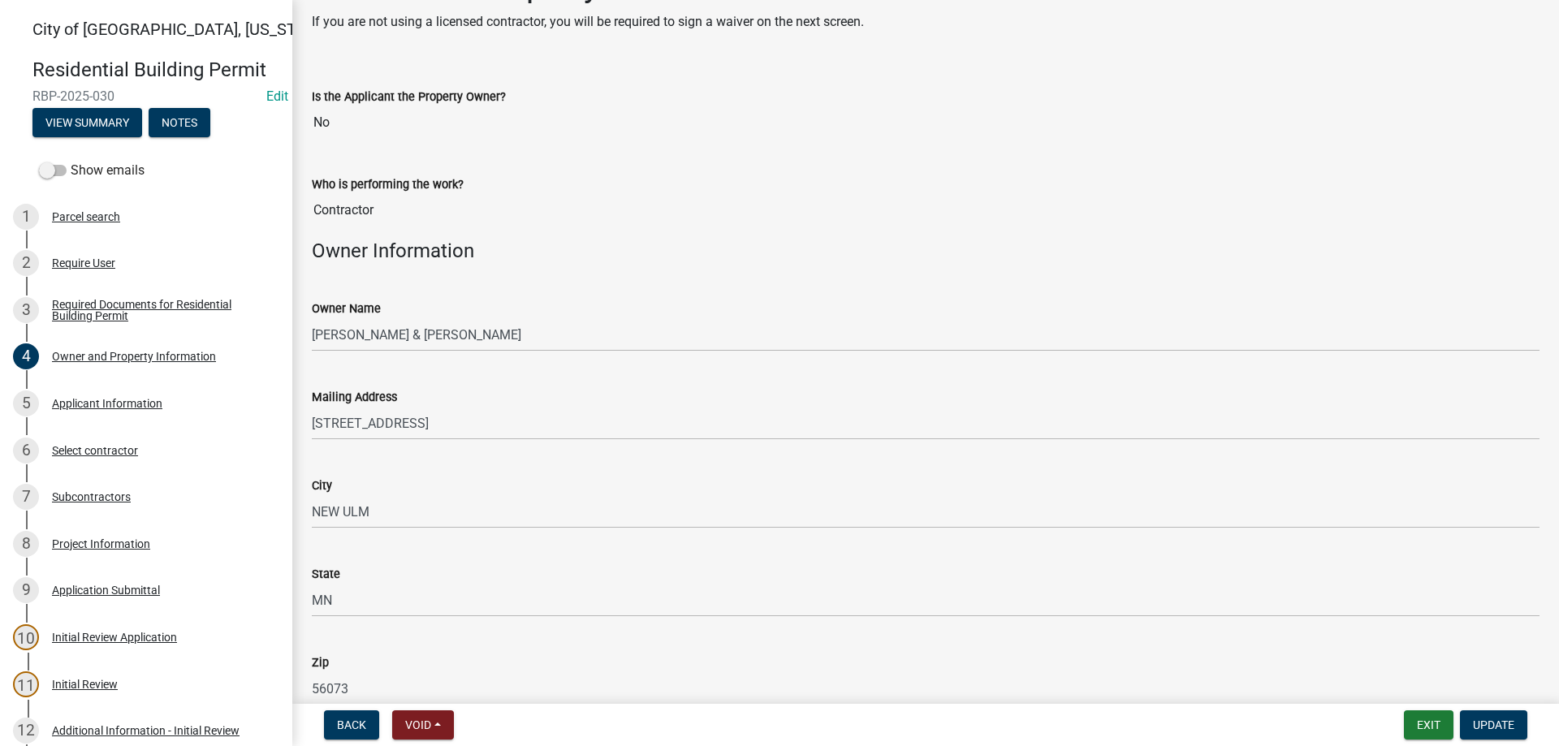
scroll to position [93, 0]
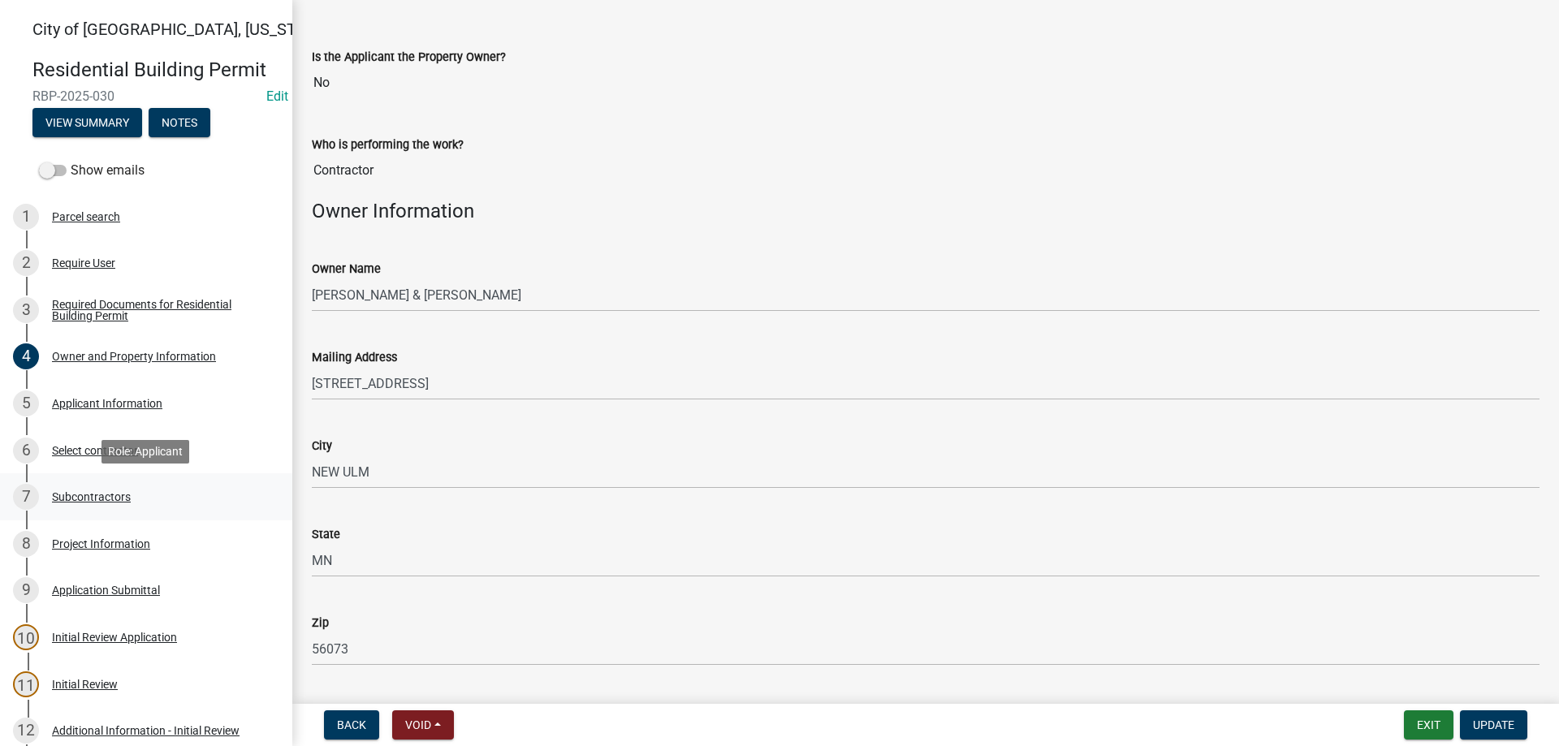
click at [107, 499] on div "Subcontractors" at bounding box center [91, 496] width 79 height 11
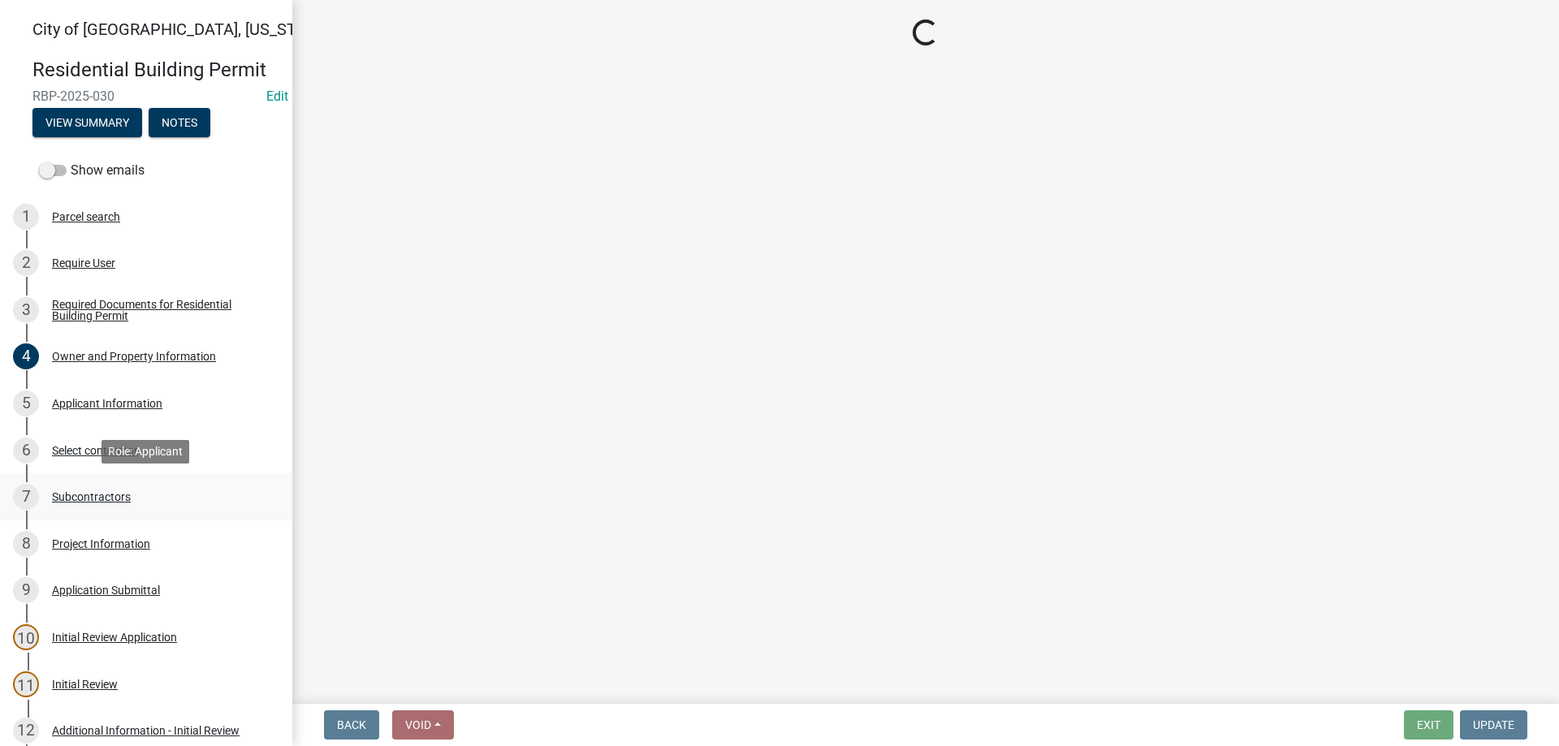
scroll to position [0, 0]
